Goal: Navigation & Orientation: Find specific page/section

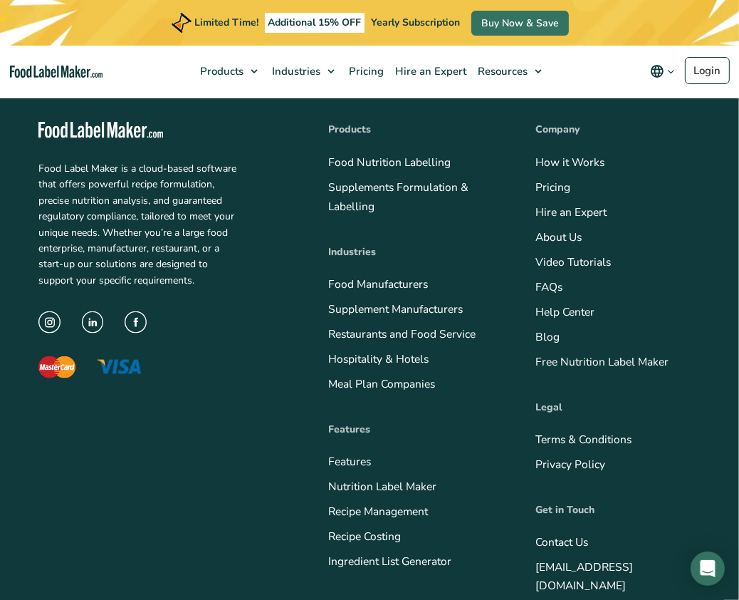
scroll to position [5533, 0]
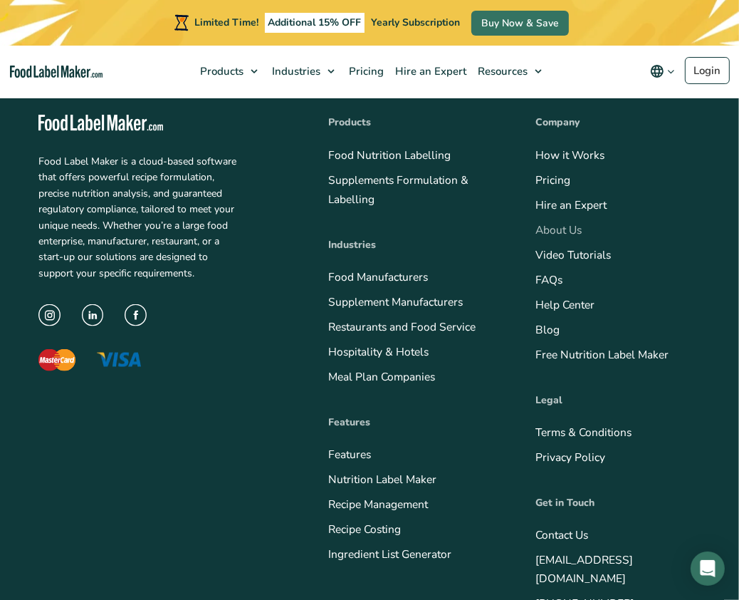
click at [573, 233] on link "About Us" at bounding box center [559, 229] width 46 height 15
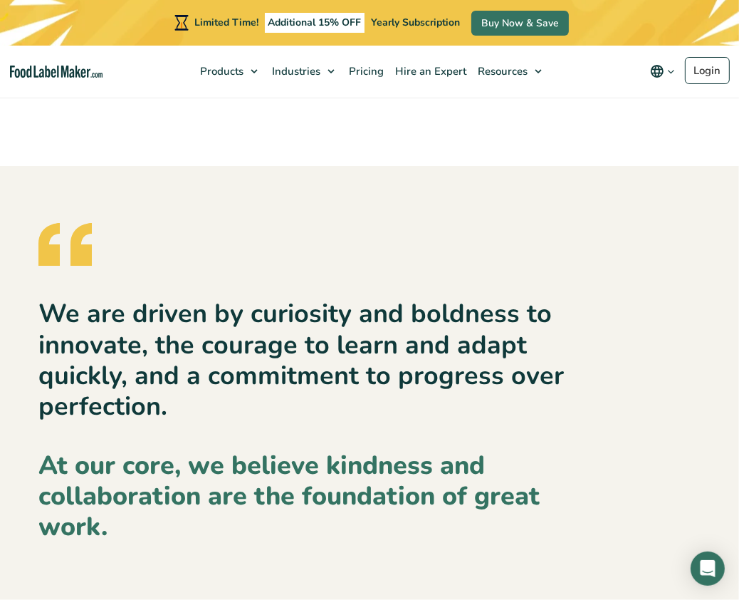
scroll to position [2706, 0]
click at [423, 73] on span "Hire an Expert" at bounding box center [429, 71] width 77 height 14
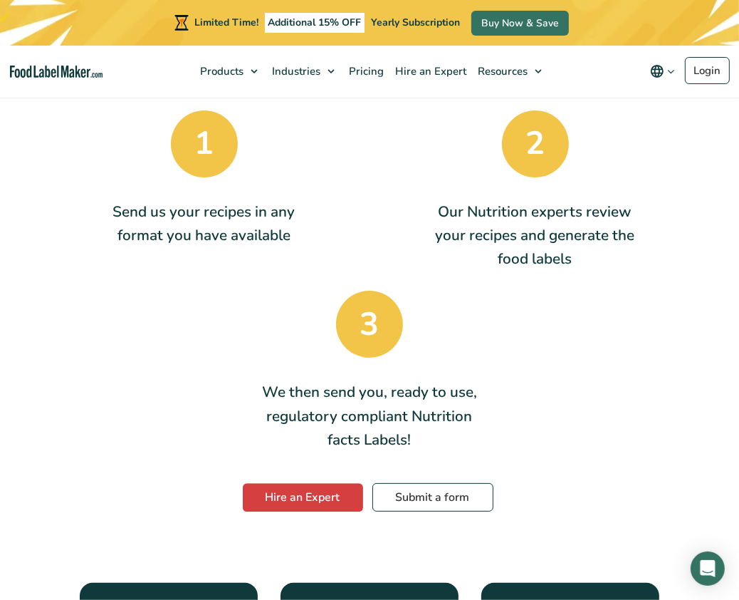
scroll to position [2678, 0]
